Goal: Book appointment/travel/reservation

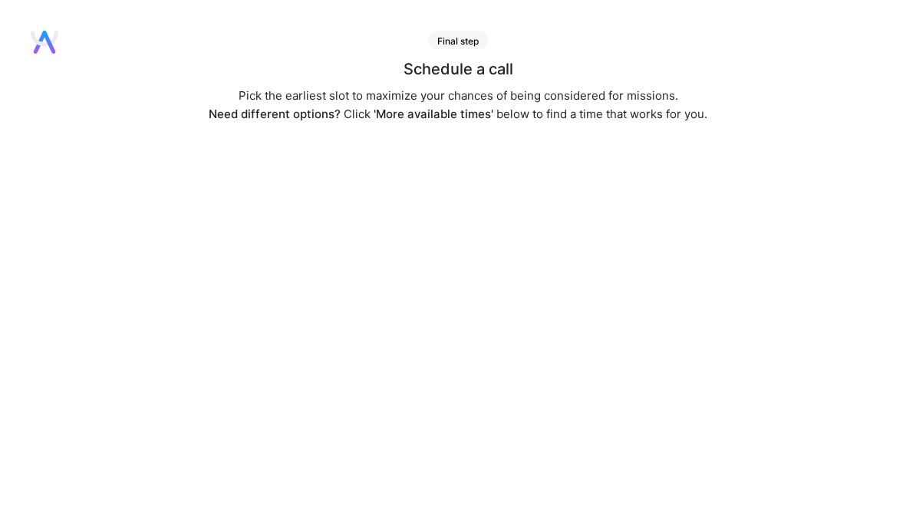
scroll to position [31, 0]
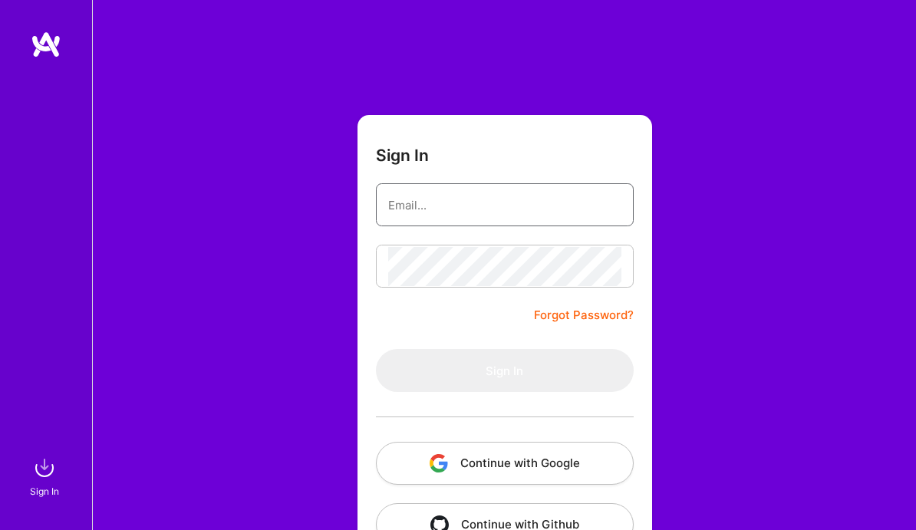
type input "[EMAIL_ADDRESS][DOMAIN_NAME]"
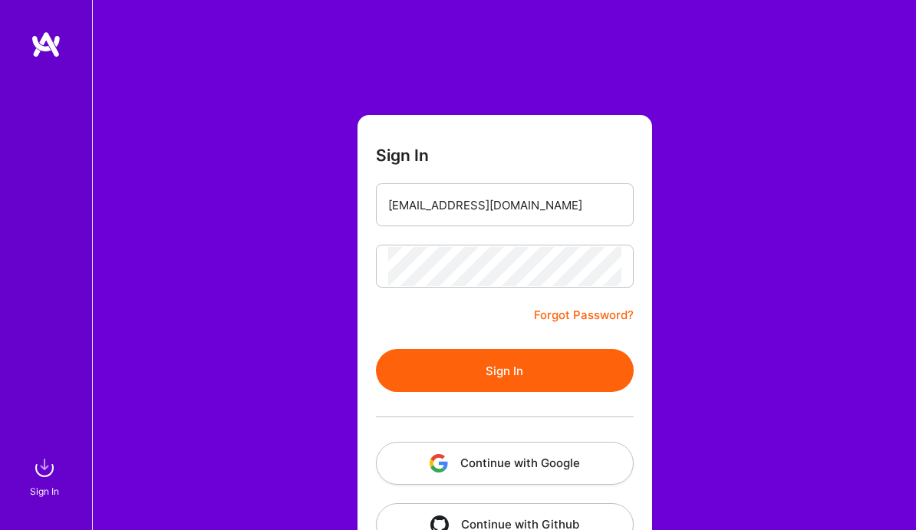
click at [492, 367] on button "Sign In" at bounding box center [505, 370] width 258 height 43
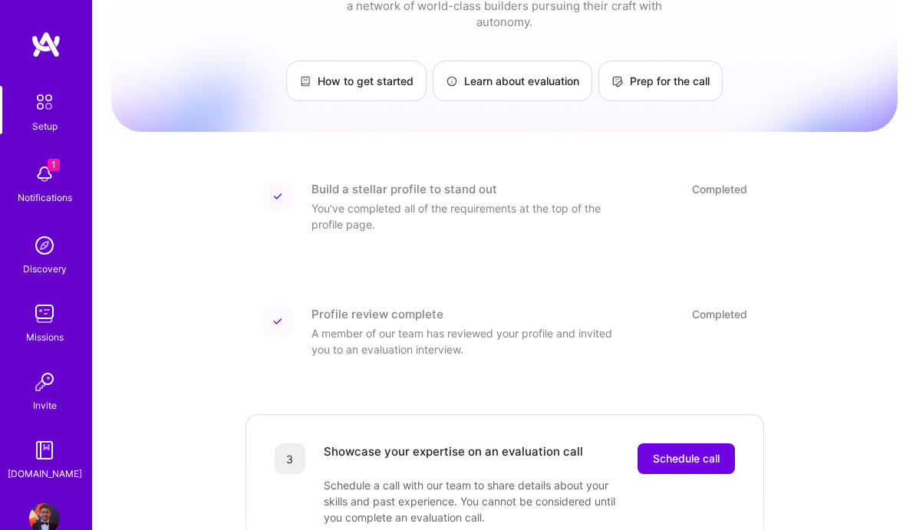
scroll to position [180, 0]
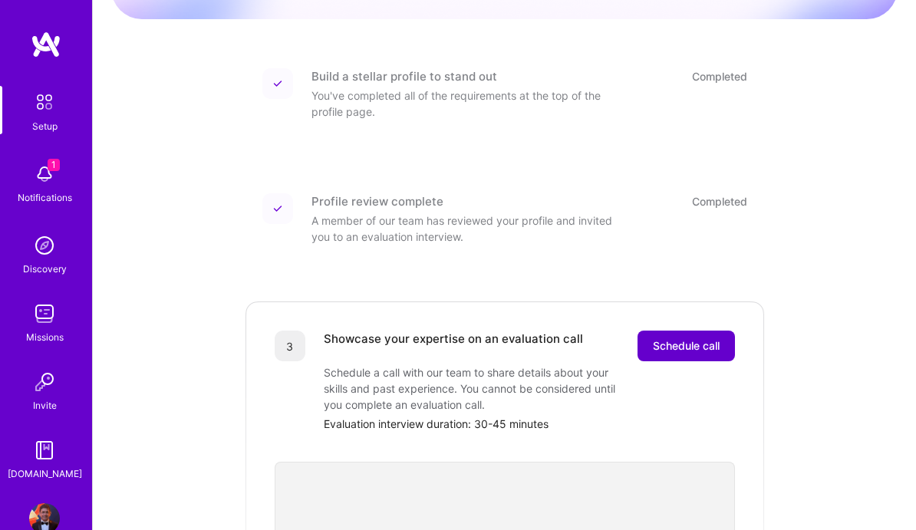
click at [690, 338] on button "Schedule call" at bounding box center [686, 346] width 97 height 31
